Goal: Transaction & Acquisition: Purchase product/service

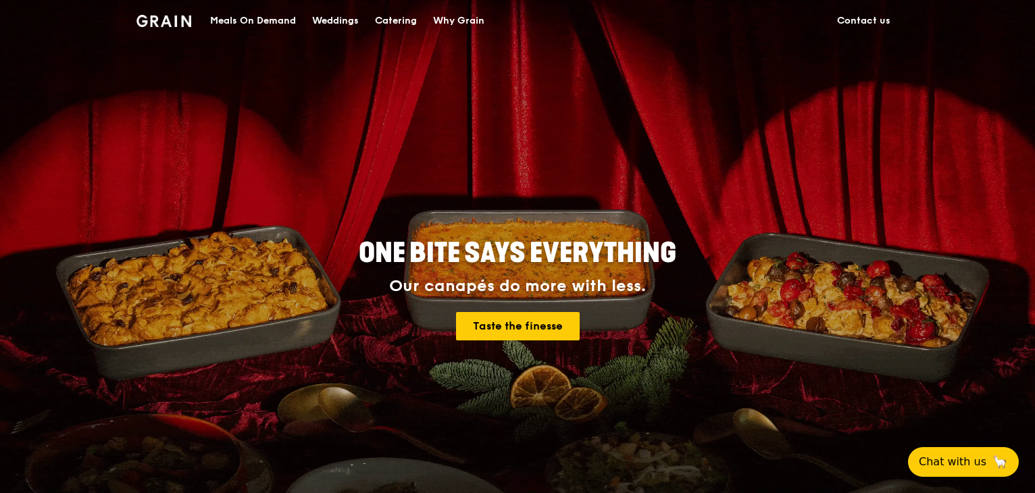
click at [280, 16] on div "Meals On Demand" at bounding box center [253, 21] width 86 height 41
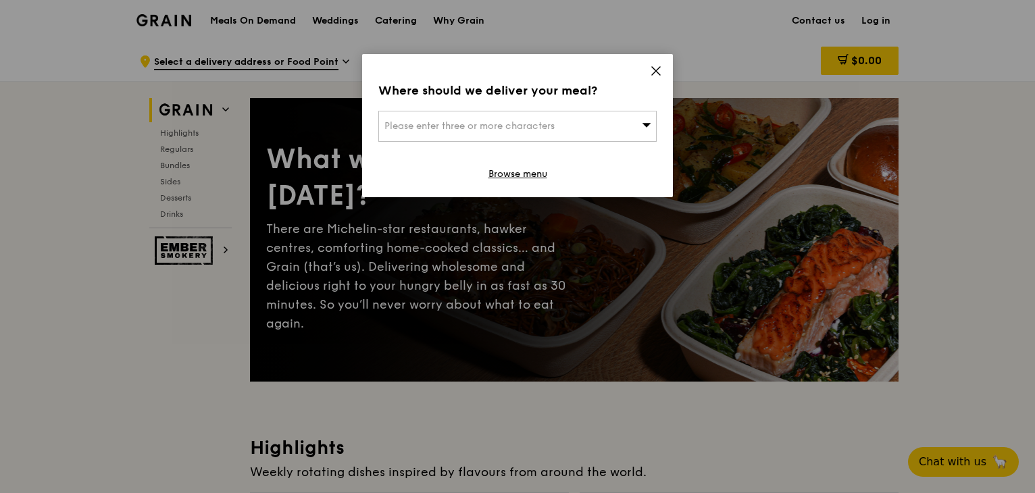
click at [459, 120] on span "Please enter three or more characters" at bounding box center [469, 125] width 170 height 11
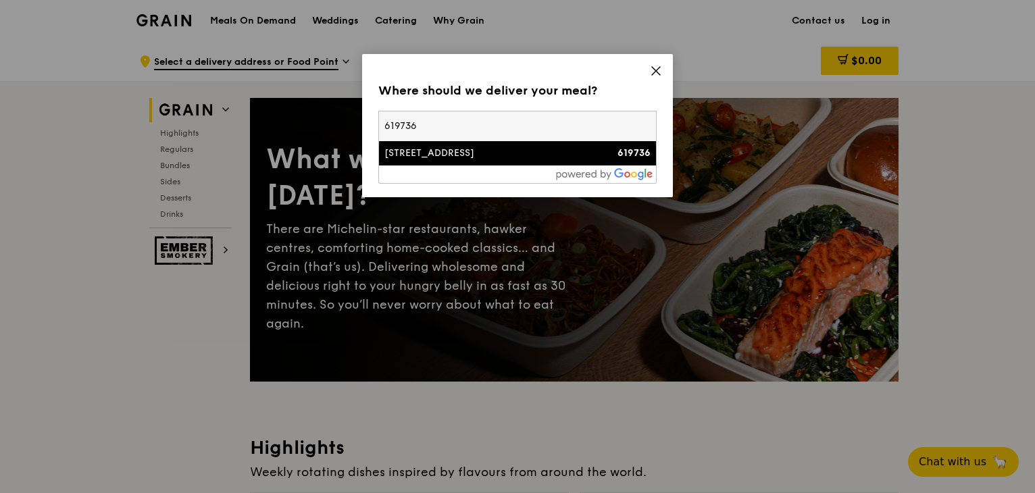
type input "619736"
click at [460, 149] on div "[STREET_ADDRESS]" at bounding box center [484, 154] width 200 height 14
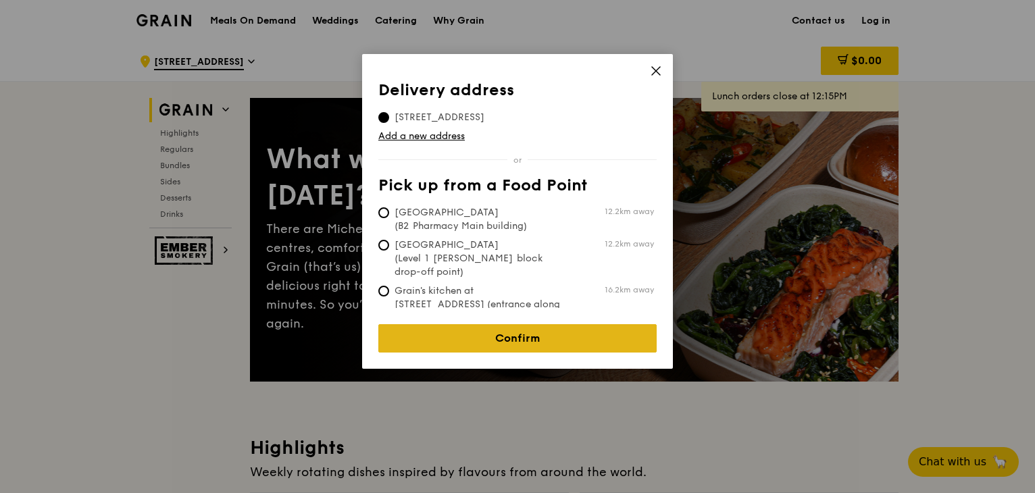
click at [535, 324] on link "Confirm" at bounding box center [517, 338] width 278 height 28
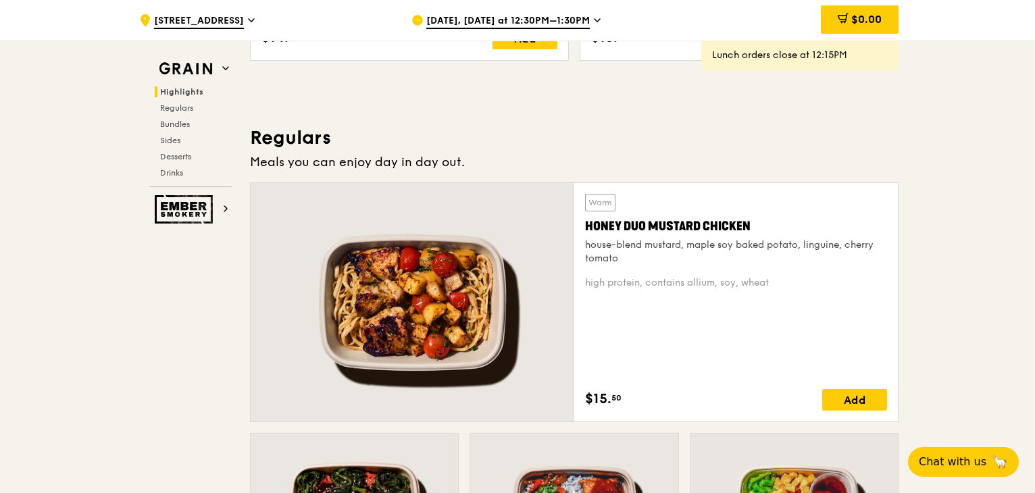
scroll to position [811, 0]
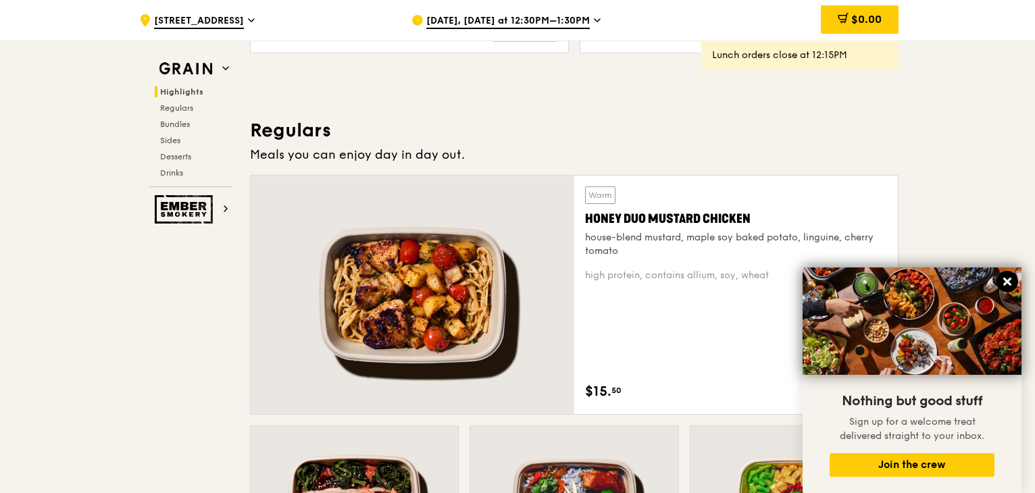
click at [1009, 284] on icon at bounding box center [1007, 282] width 8 height 8
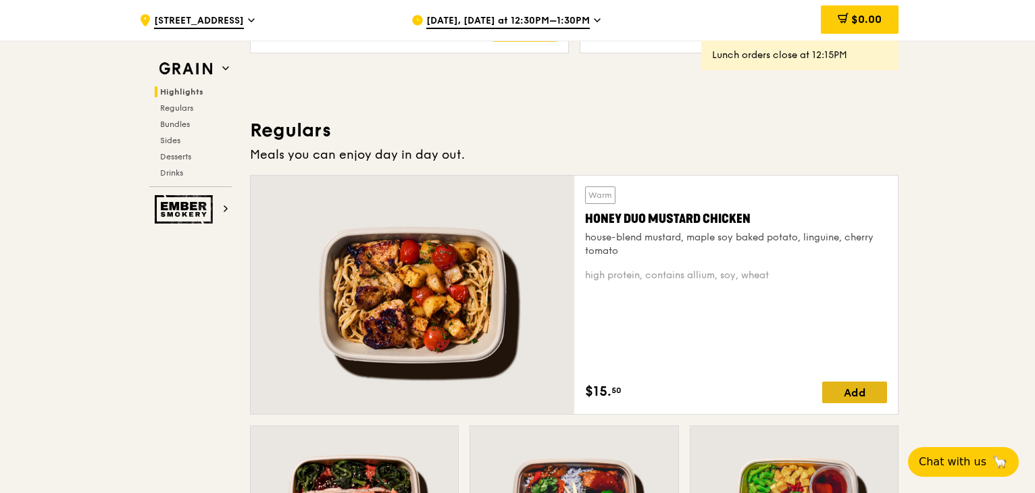
click at [851, 391] on div "Add" at bounding box center [854, 393] width 65 height 22
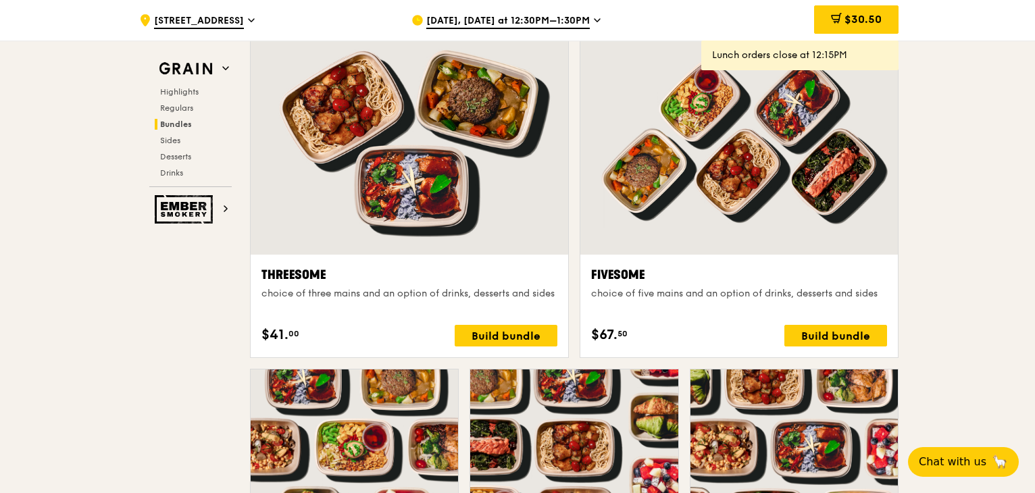
scroll to position [2365, 0]
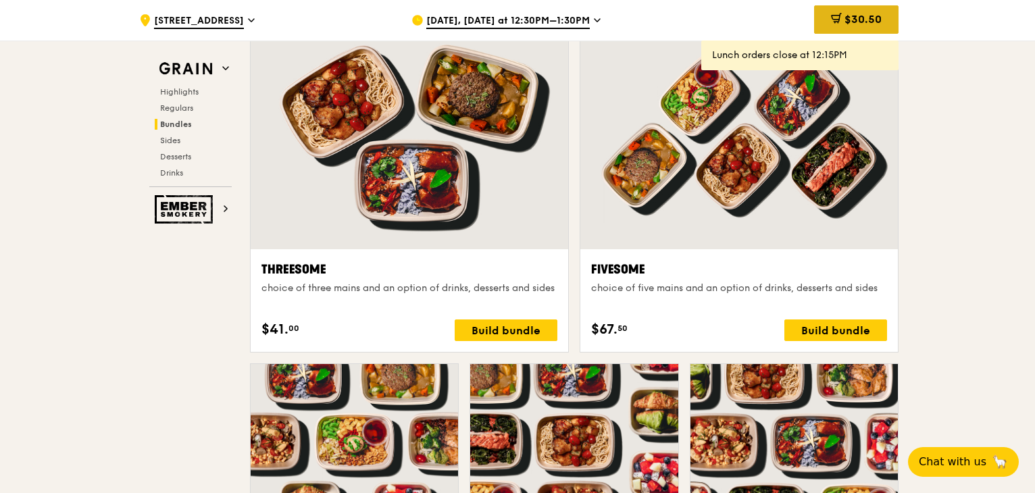
click at [834, 23] on icon at bounding box center [836, 18] width 11 height 11
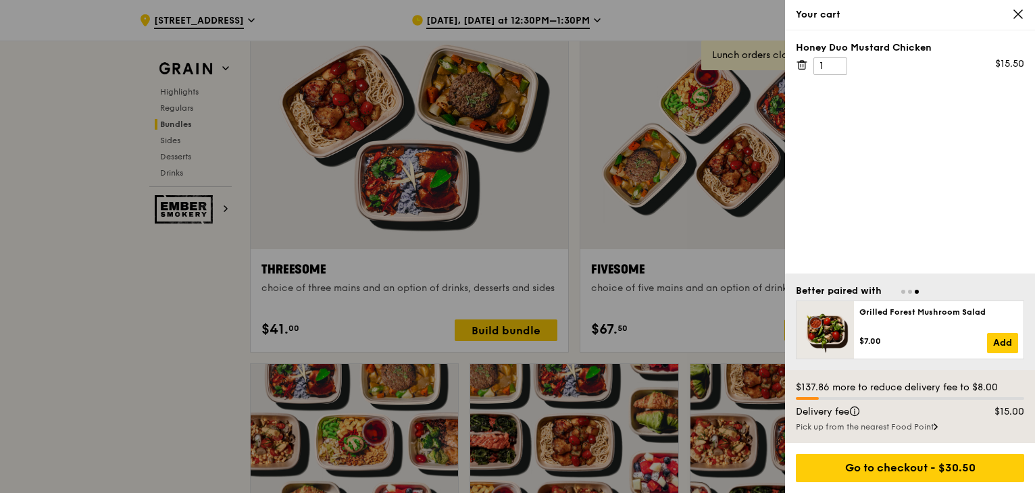
click at [1018, 9] on icon at bounding box center [1018, 14] width 12 height 12
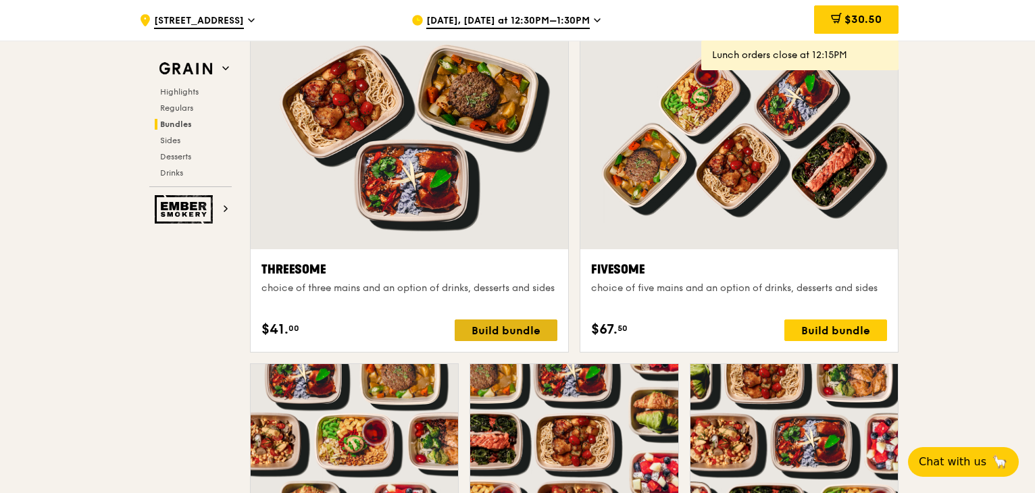
click at [526, 327] on div "Build bundle" at bounding box center [506, 331] width 103 height 22
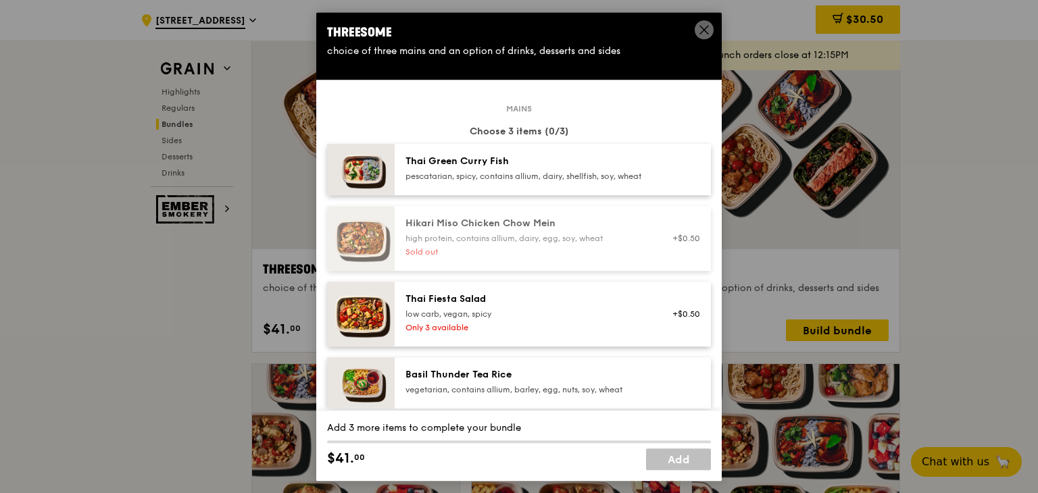
click at [464, 176] on div "pescatarian, spicy, contains allium, dairy, shellfish, soy, wheat" at bounding box center [526, 176] width 243 height 11
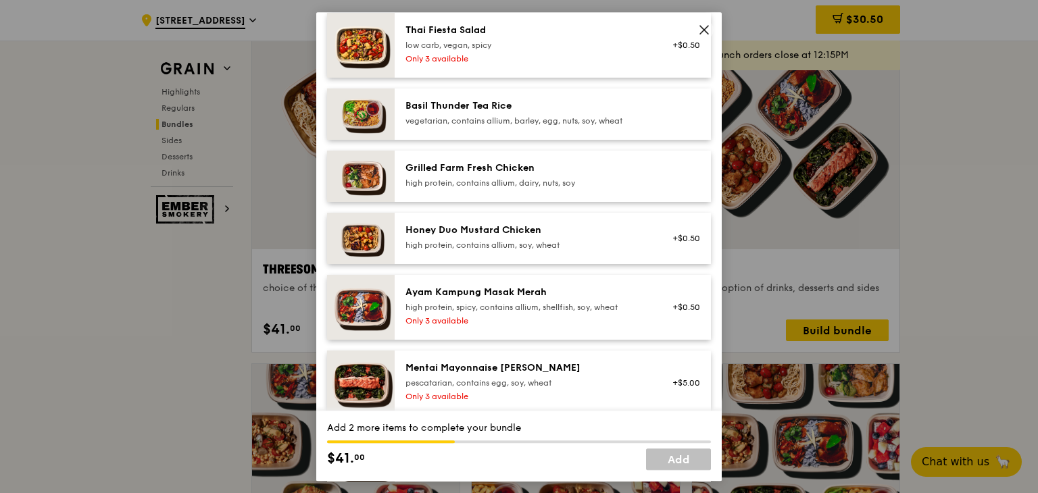
scroll to position [270, 0]
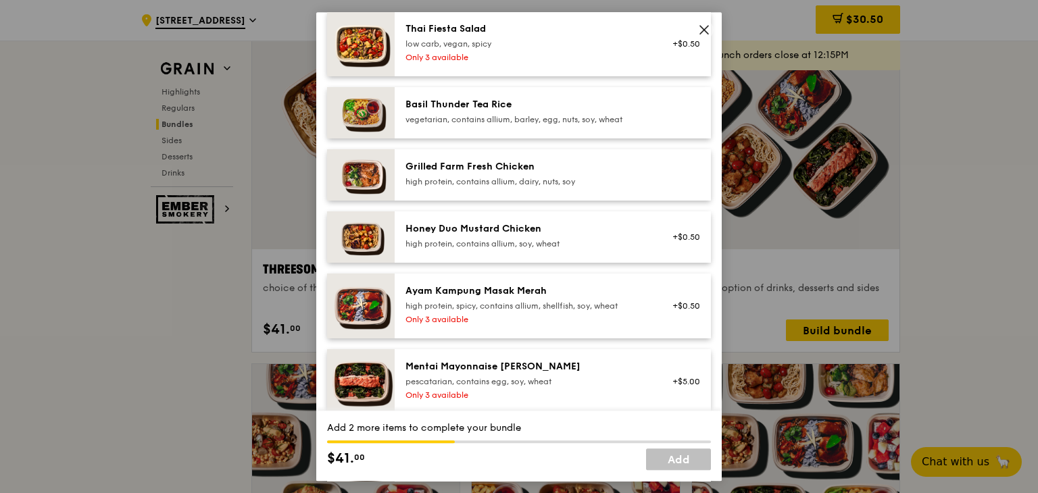
click at [484, 201] on div "Grilled Farm Fresh Chicken high protein, contains allium, dairy, nuts, soy" at bounding box center [553, 174] width 316 height 51
click at [465, 233] on div "Honey Duo Mustard Chicken" at bounding box center [526, 229] width 243 height 14
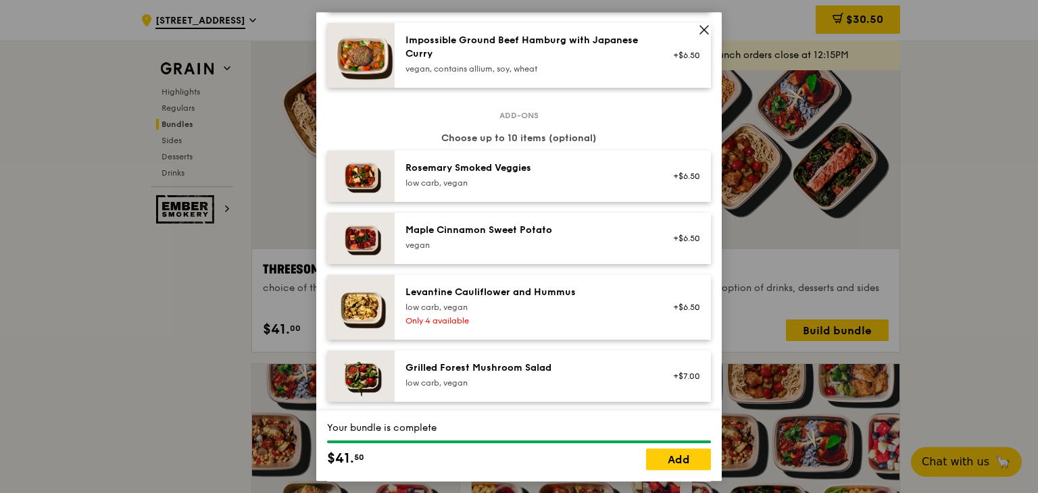
scroll to position [676, 0]
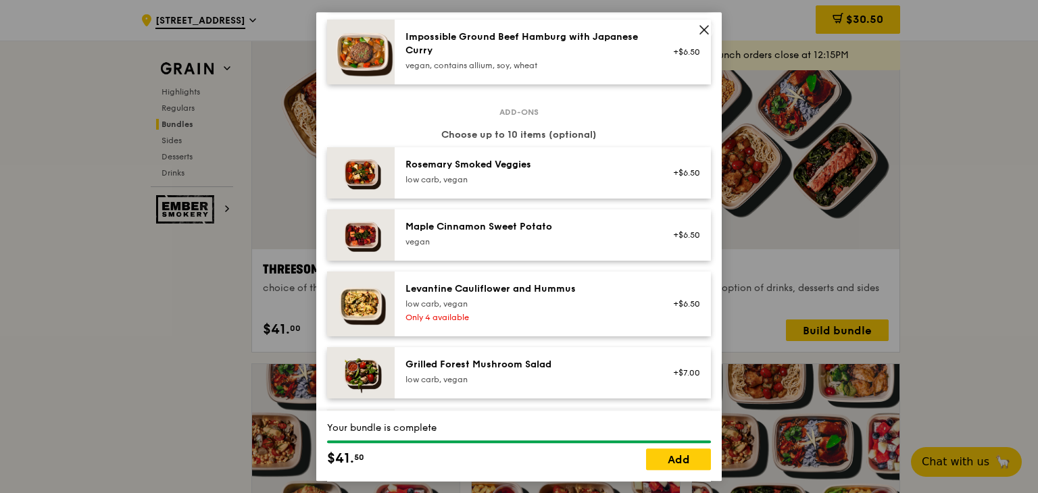
click at [592, 185] on div "low carb, vegan" at bounding box center [526, 179] width 243 height 11
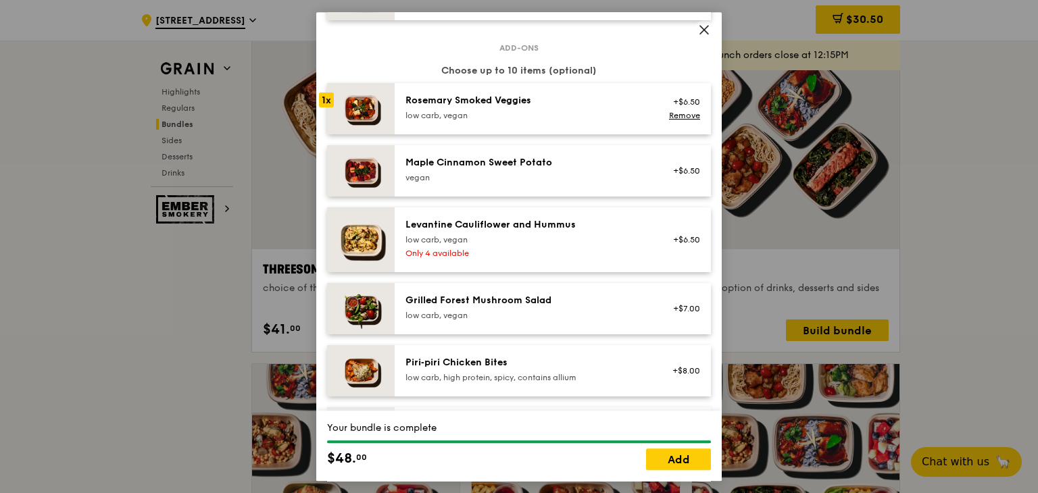
scroll to position [743, 0]
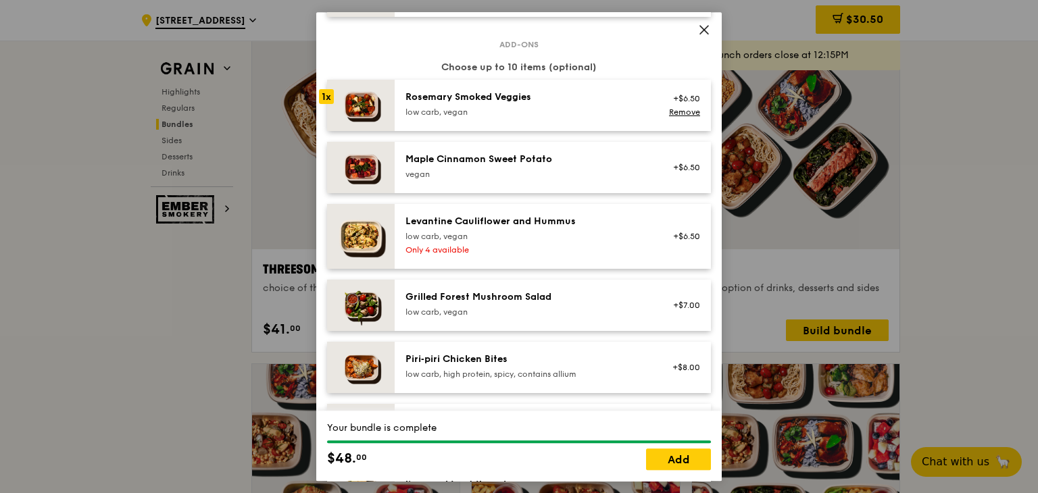
click at [595, 318] on div "low carb, vegan" at bounding box center [526, 312] width 243 height 11
click at [547, 242] on div "low carb, vegan" at bounding box center [526, 236] width 243 height 11
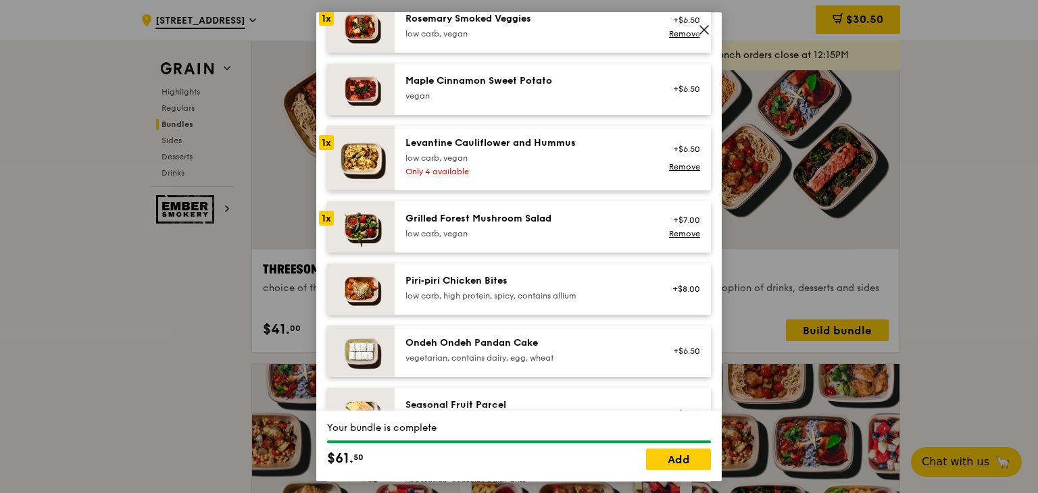
scroll to position [878, 0]
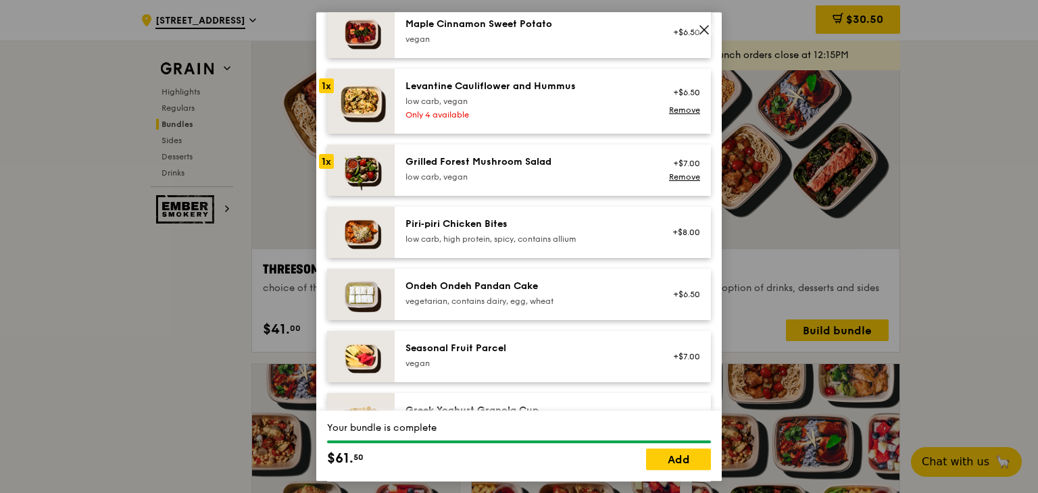
click at [530, 258] on div "Piri‑piri Chicken Bites low carb, high protein, spicy, contains allium +$8.00" at bounding box center [553, 232] width 316 height 51
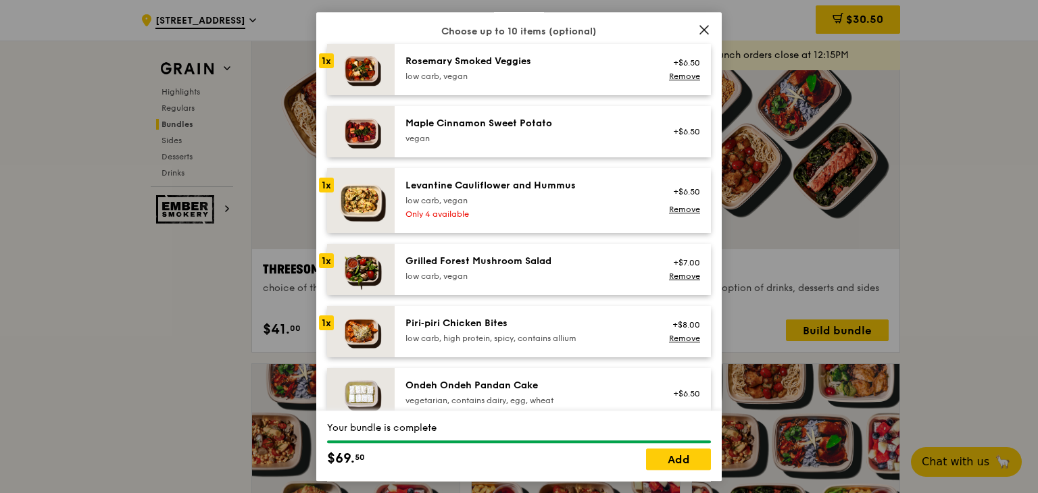
scroll to position [743, 0]
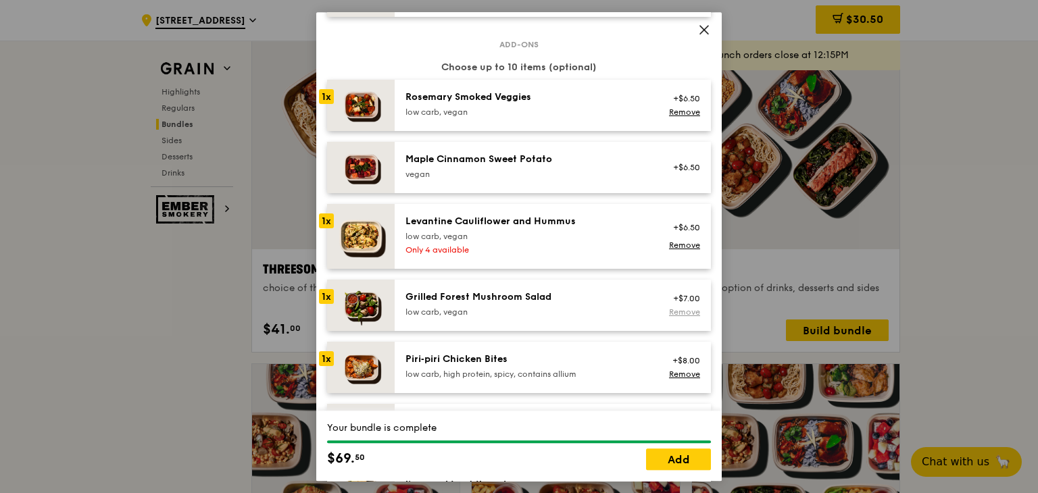
click at [674, 317] on link "Remove" at bounding box center [684, 311] width 31 height 9
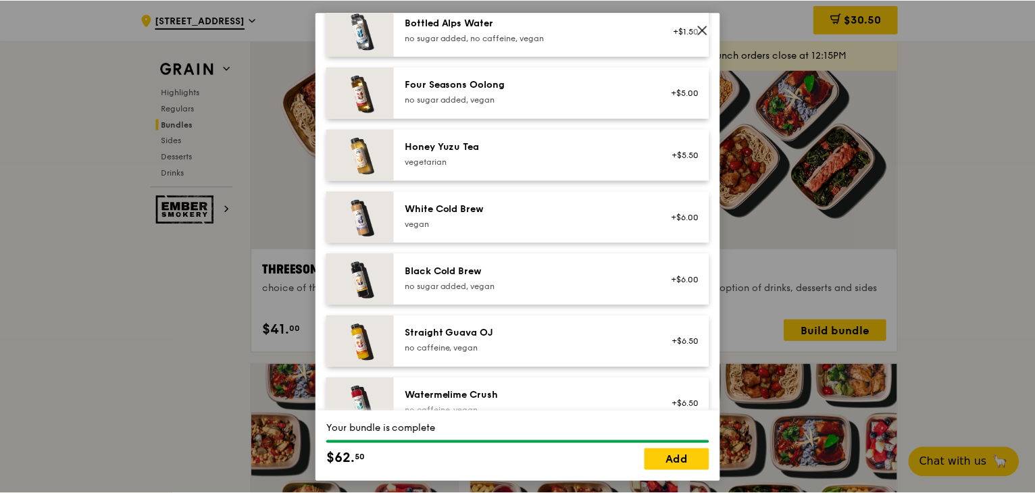
scroll to position [1687, 0]
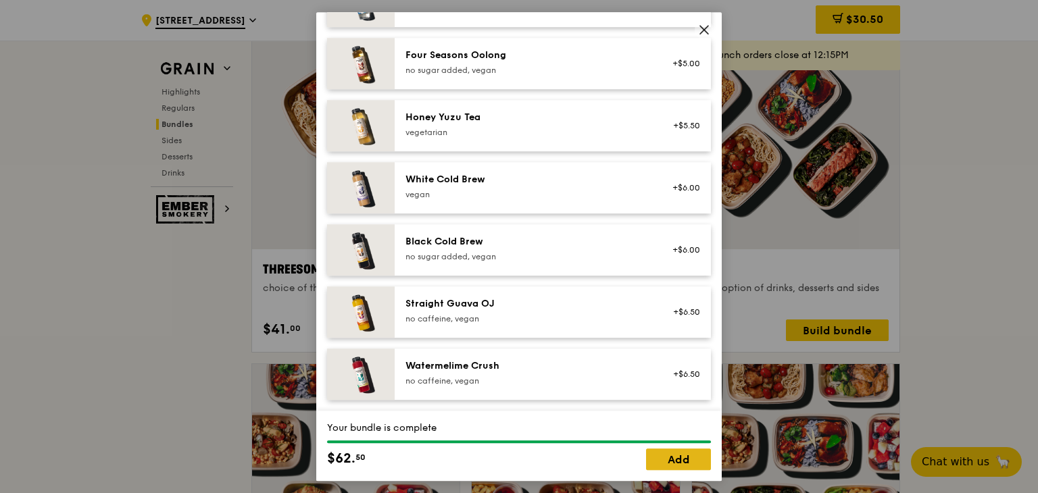
click at [682, 459] on link "Add" at bounding box center [678, 460] width 65 height 22
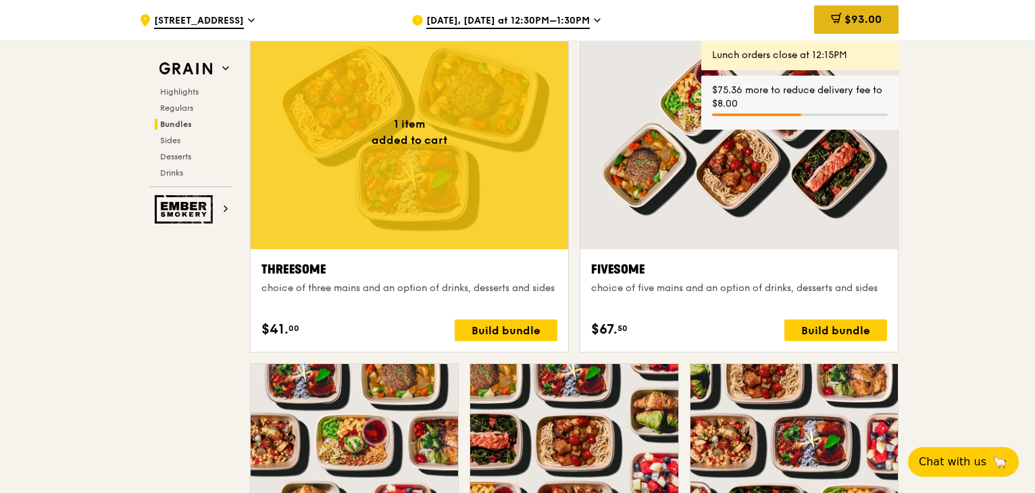
click at [837, 14] on icon at bounding box center [836, 18] width 11 height 11
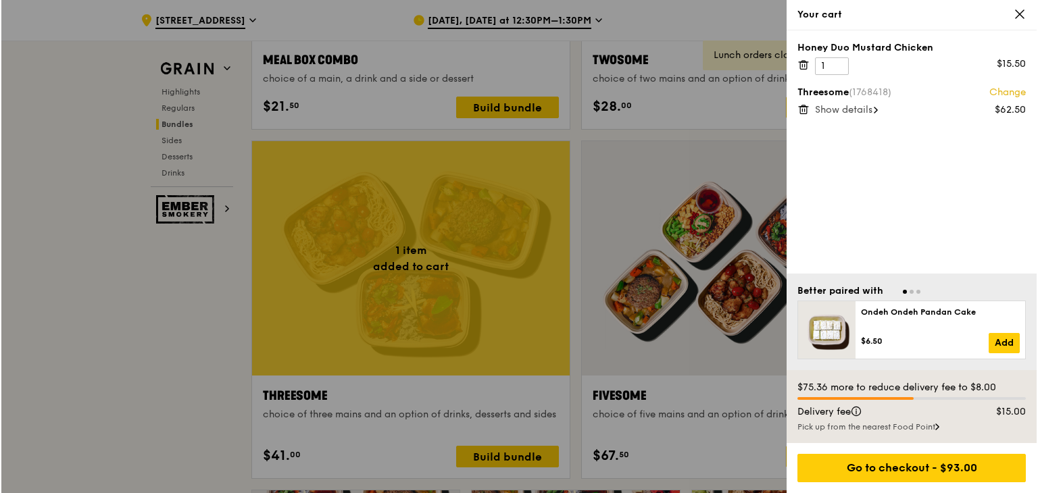
scroll to position [2230, 0]
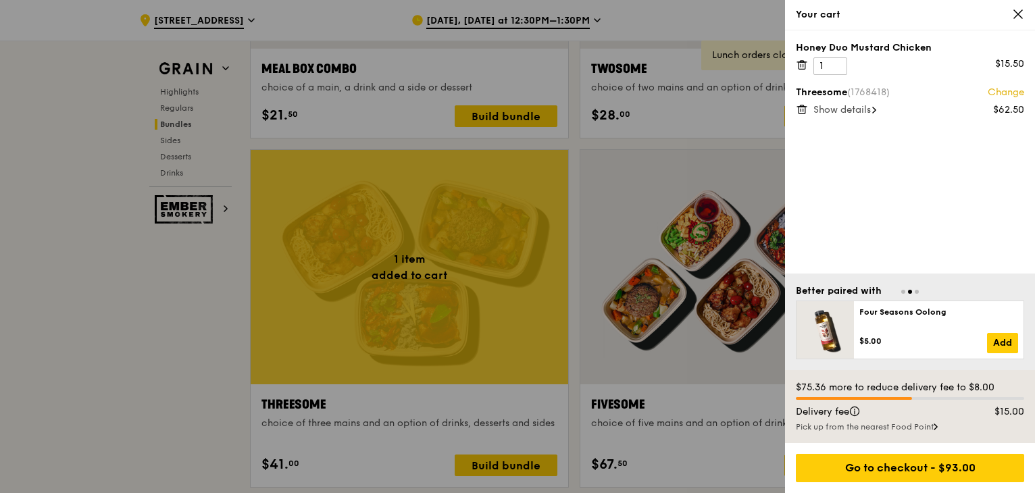
click at [805, 66] on icon at bounding box center [802, 65] width 7 height 7
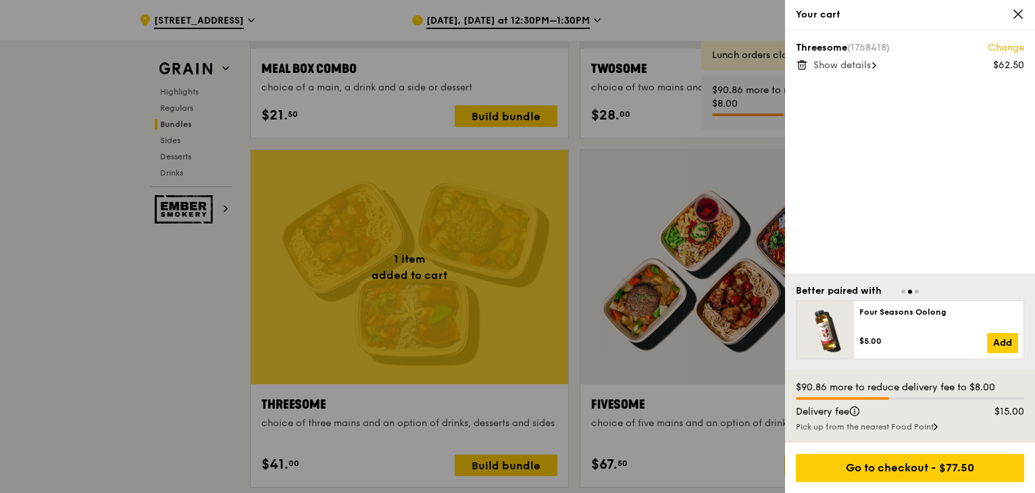
click at [832, 65] on span "Show details" at bounding box center [842, 64] width 57 height 11
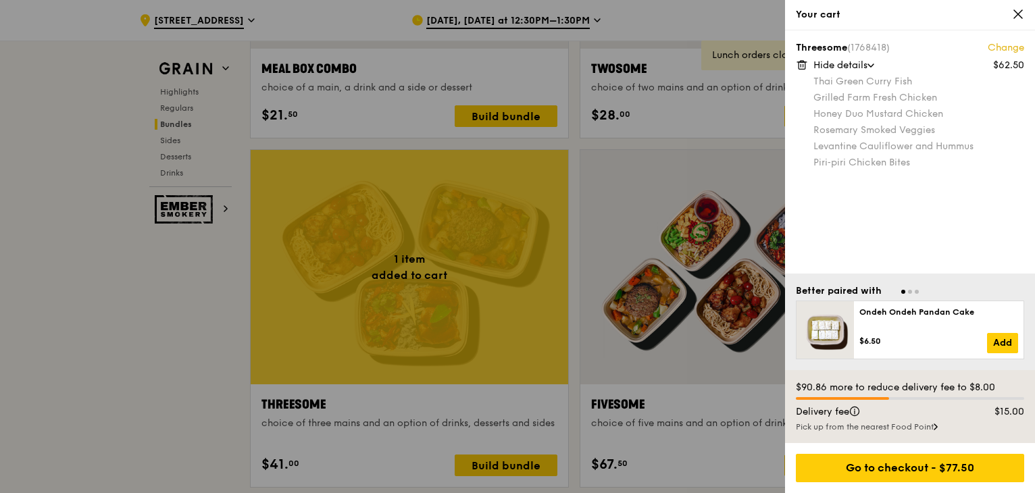
click at [1009, 45] on link "Change" at bounding box center [1006, 48] width 36 height 14
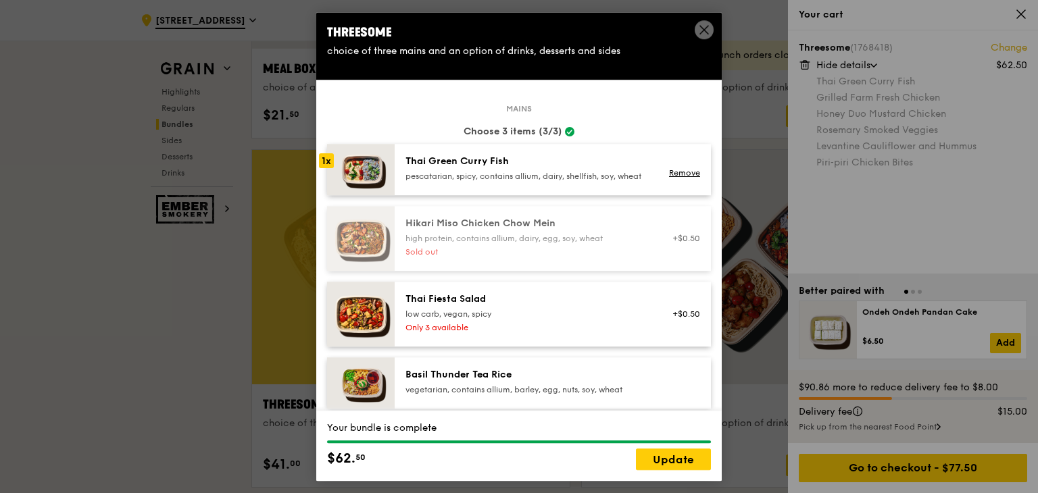
click at [463, 168] on div "Thai Green [PERSON_NAME] Fish pescatarian, spicy, contains allium, dairy, shell…" at bounding box center [526, 168] width 243 height 27
click at [678, 178] on link "Remove" at bounding box center [684, 172] width 31 height 9
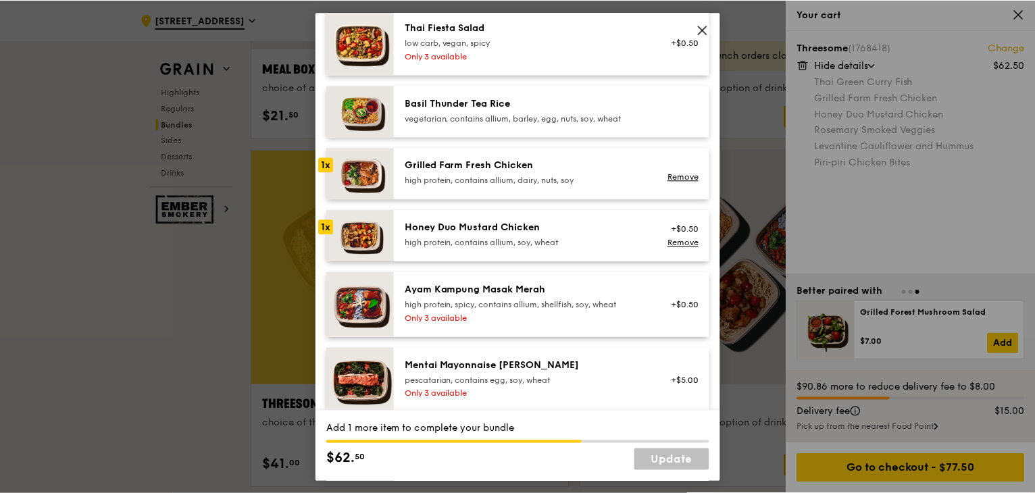
scroll to position [270, 0]
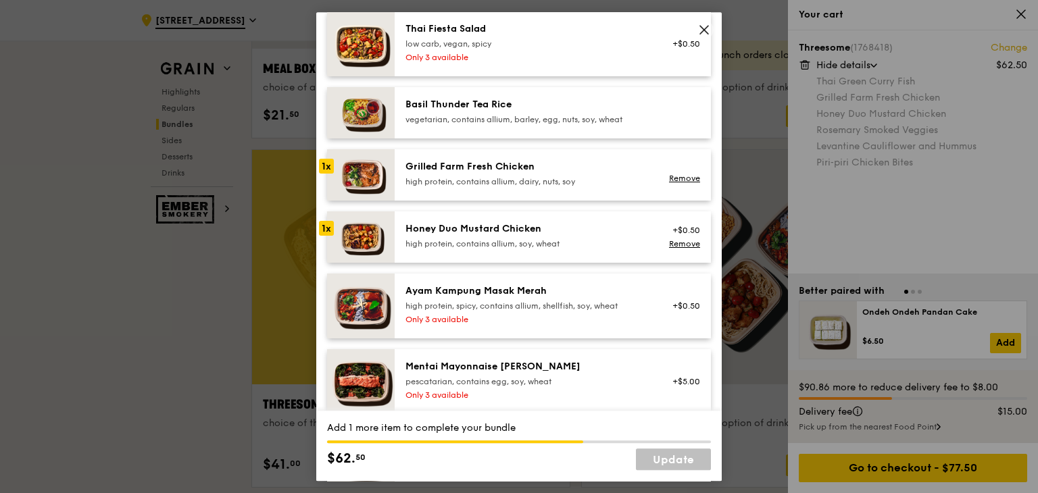
click at [368, 312] on img at bounding box center [361, 306] width 68 height 65
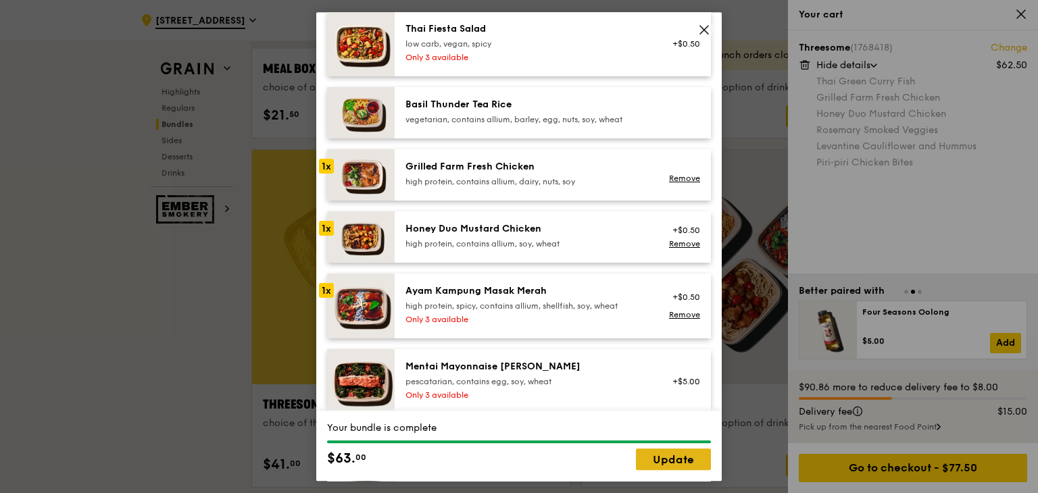
click at [682, 461] on link "Update" at bounding box center [673, 460] width 75 height 22
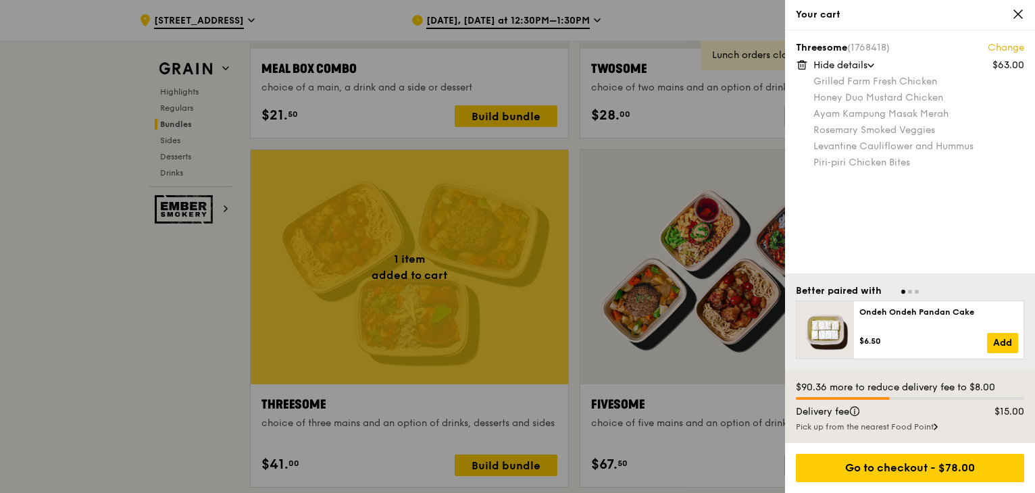
click at [1018, 17] on icon at bounding box center [1018, 14] width 12 height 12
